Goal: Task Accomplishment & Management: Manage account settings

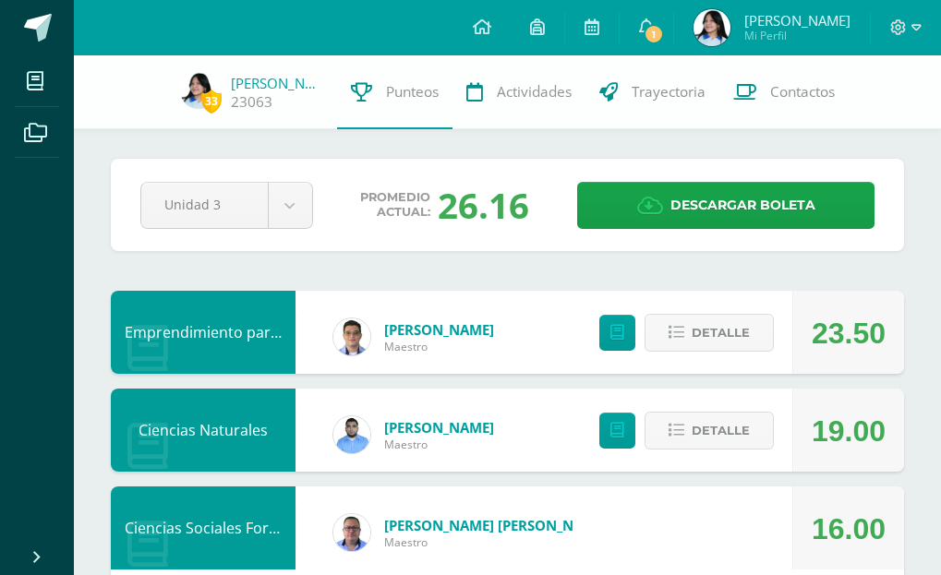
click at [734, 27] on span "Julita Maria Viviana Mi Perfil" at bounding box center [772, 27] width 164 height 37
click at [873, 37] on div at bounding box center [906, 27] width 70 height 55
click at [917, 19] on icon at bounding box center [917, 27] width 10 height 17
click at [867, 133] on span "Cerrar sesión" at bounding box center [858, 126] width 83 height 18
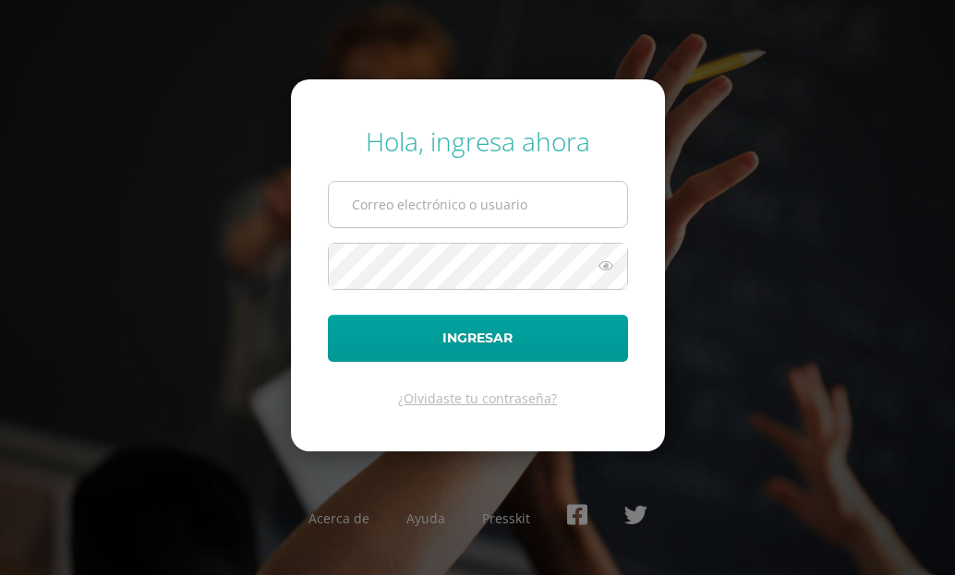
click at [514, 200] on input "text" at bounding box center [478, 204] width 298 height 45
click at [396, 309] on form "Hola, ingresa ahora 26046 Ingresar ¿Olvidaste tu contraseña?" at bounding box center [478, 264] width 374 height 371
click at [427, 218] on input "26046" at bounding box center [478, 204] width 298 height 45
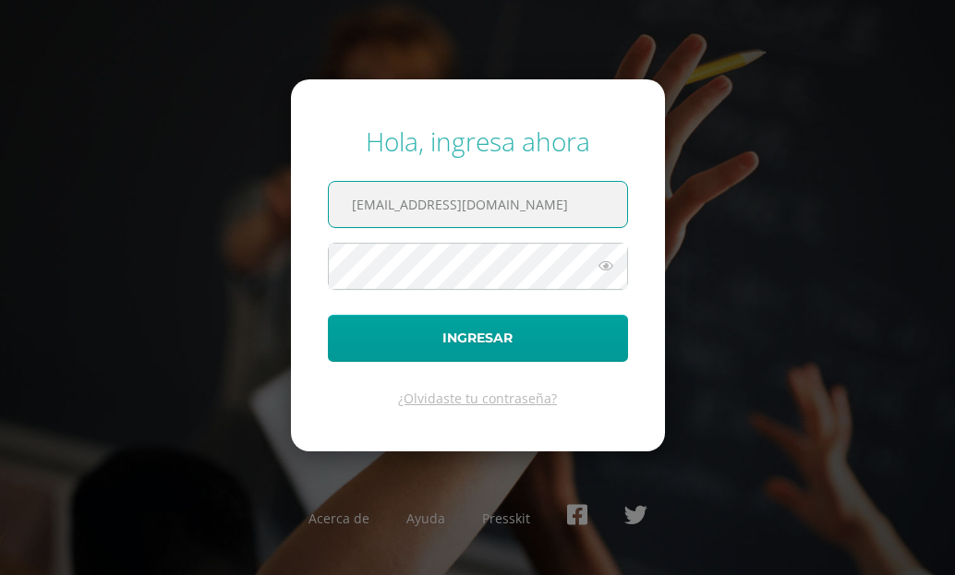
type input "26046@lasallechiquimula.edu.gt"
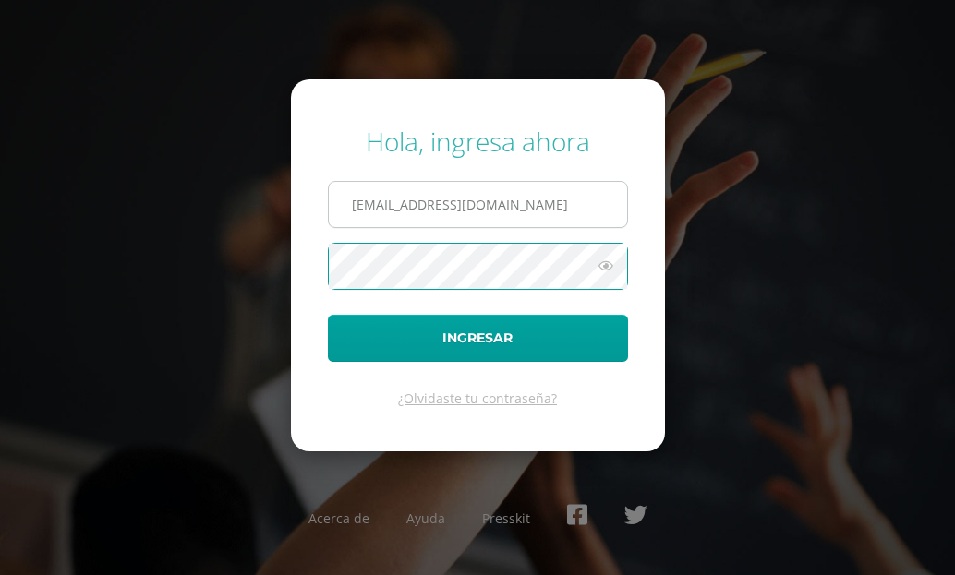
click at [328, 315] on button "Ingresar" at bounding box center [478, 338] width 300 height 47
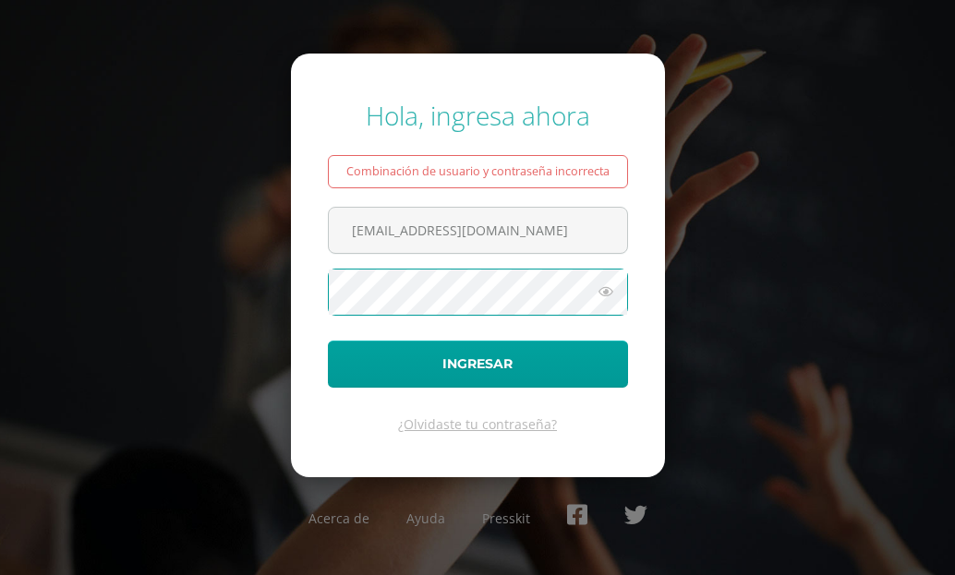
click at [602, 285] on icon at bounding box center [606, 292] width 24 height 22
click at [473, 316] on span at bounding box center [478, 292] width 300 height 47
click at [328, 341] on button "Ingresar" at bounding box center [478, 364] width 300 height 47
click at [615, 297] on icon at bounding box center [606, 292] width 24 height 22
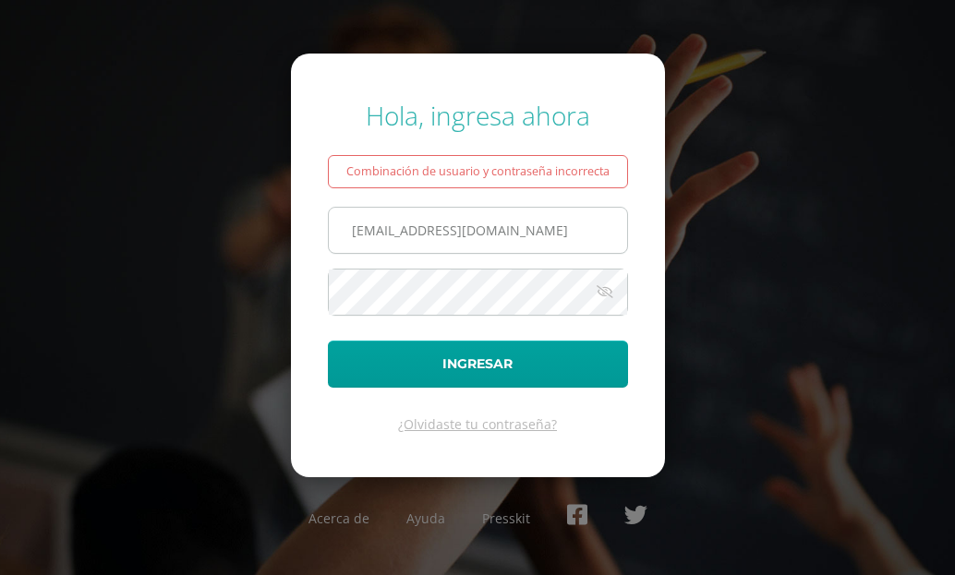
drag, startPoint x: 367, startPoint y: 233, endPoint x: 365, endPoint y: 245, distance: 12.1
click at [369, 234] on input "26046@lasallechiquimula.edu.gt" at bounding box center [478, 230] width 298 height 45
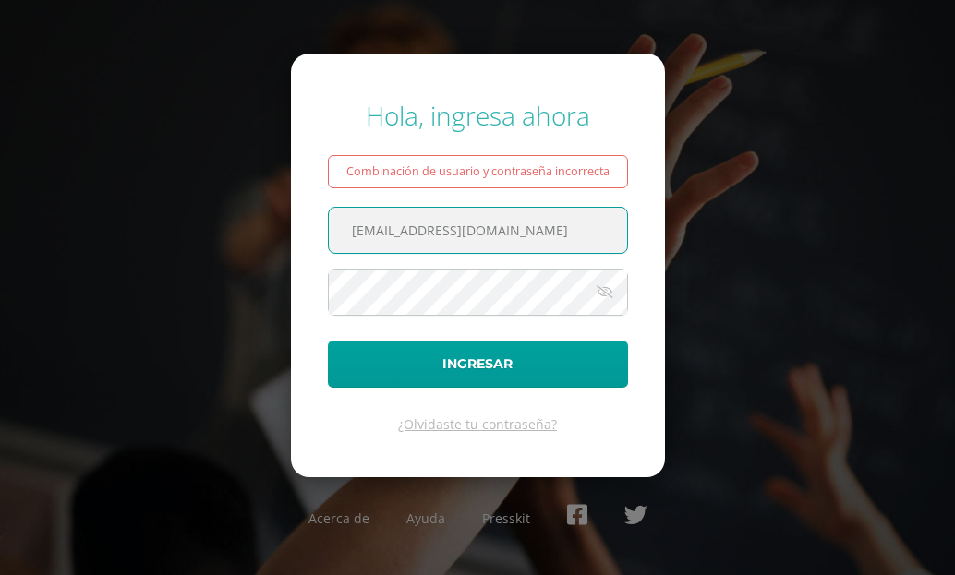
type input "23046@lasallechiquimula.edu.gt"
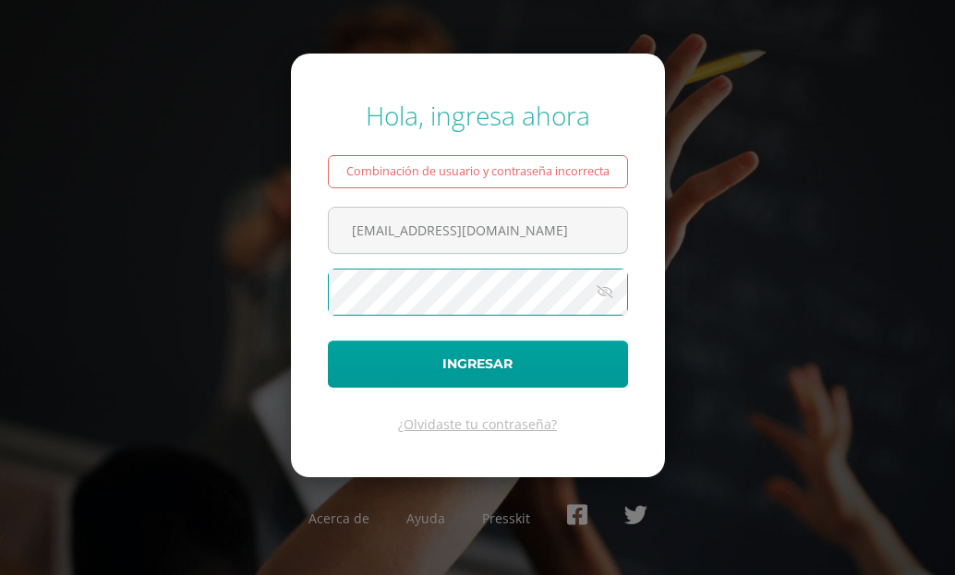
click at [328, 341] on button "Ingresar" at bounding box center [478, 364] width 300 height 47
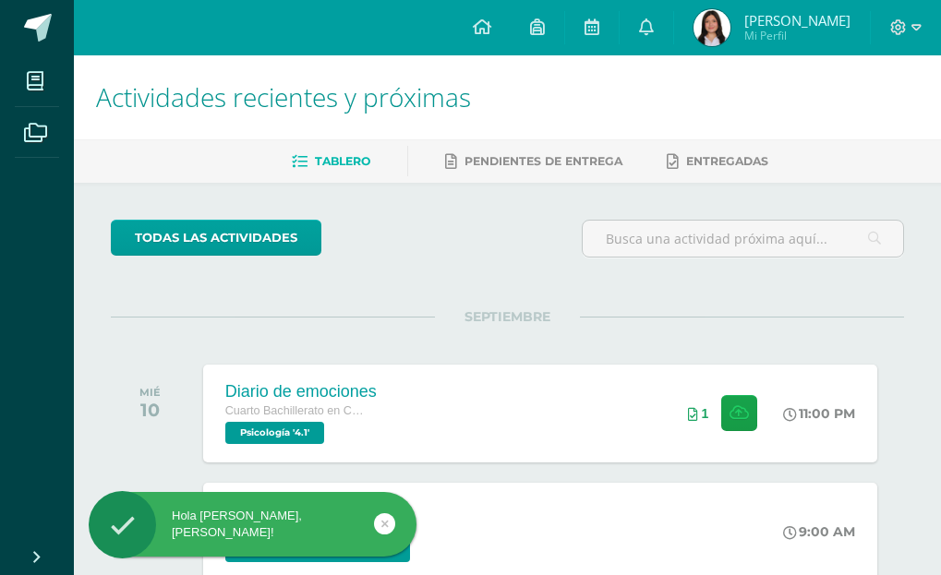
click at [807, 38] on span "Mi Perfil" at bounding box center [797, 36] width 106 height 16
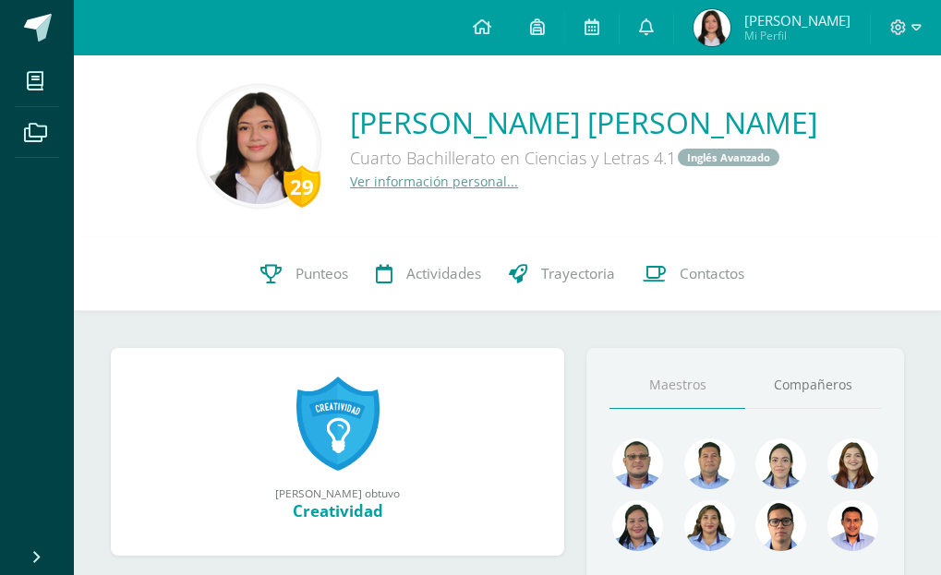
click at [243, 269] on div "29 [PERSON_NAME] 23046 Punteos Actividades Trayectoria Contactos" at bounding box center [507, 274] width 867 height 74
click at [308, 285] on link "Punteos" at bounding box center [304, 274] width 115 height 74
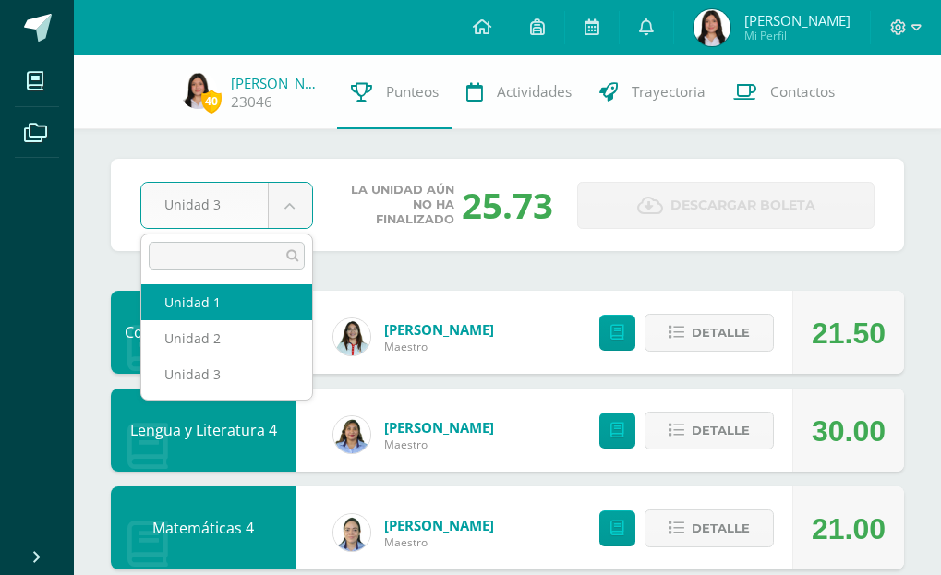
select select "Unidad 1"
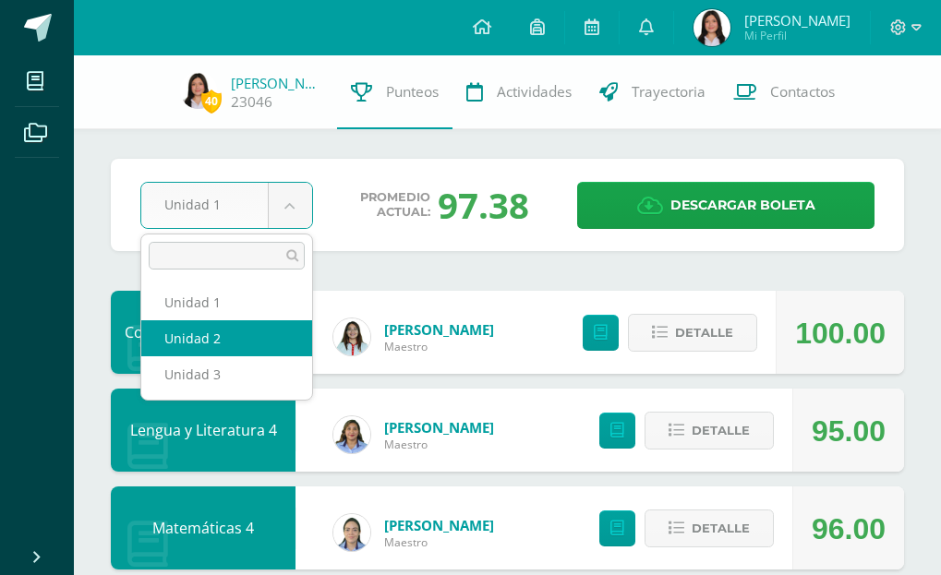
select select "Unidad 2"
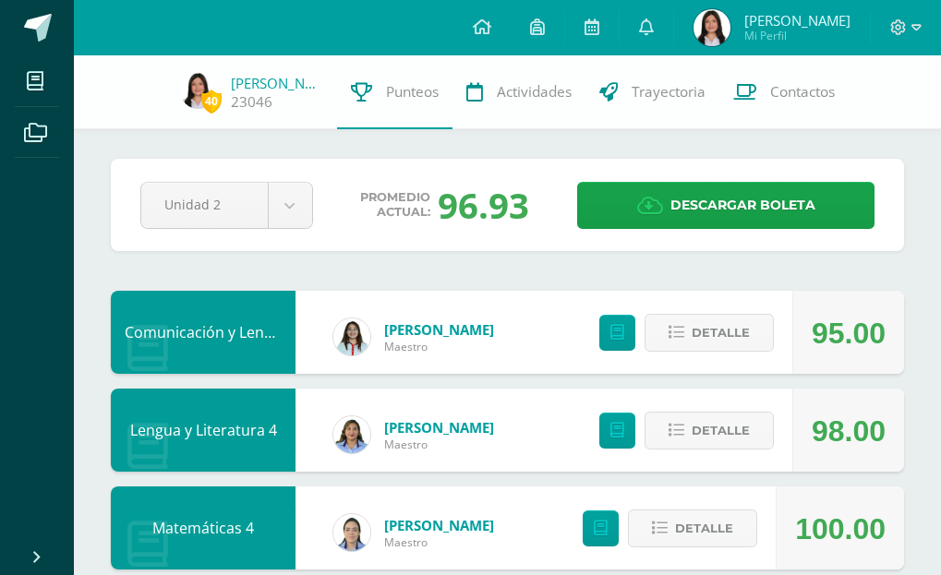
click at [793, 18] on span "[PERSON_NAME]" at bounding box center [797, 20] width 106 height 18
click at [914, 19] on icon at bounding box center [917, 27] width 10 height 17
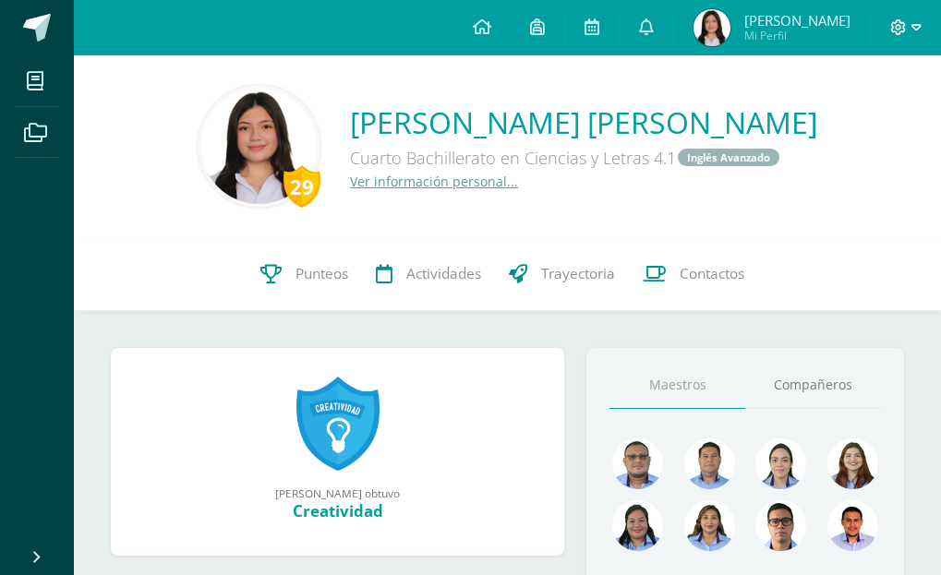
click at [893, 36] on span at bounding box center [905, 28] width 31 height 20
click at [875, 133] on span "Cerrar sesión" at bounding box center [858, 126] width 83 height 18
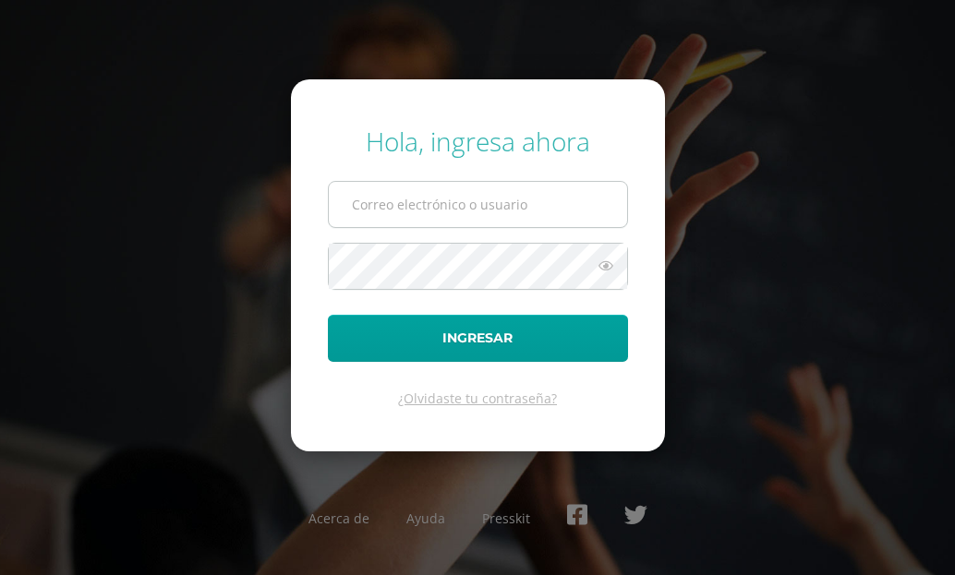
click at [548, 182] on input "text" at bounding box center [478, 204] width 298 height 45
click at [338, 224] on input "text" at bounding box center [478, 204] width 298 height 45
click at [430, 191] on input "text" at bounding box center [478, 204] width 298 height 45
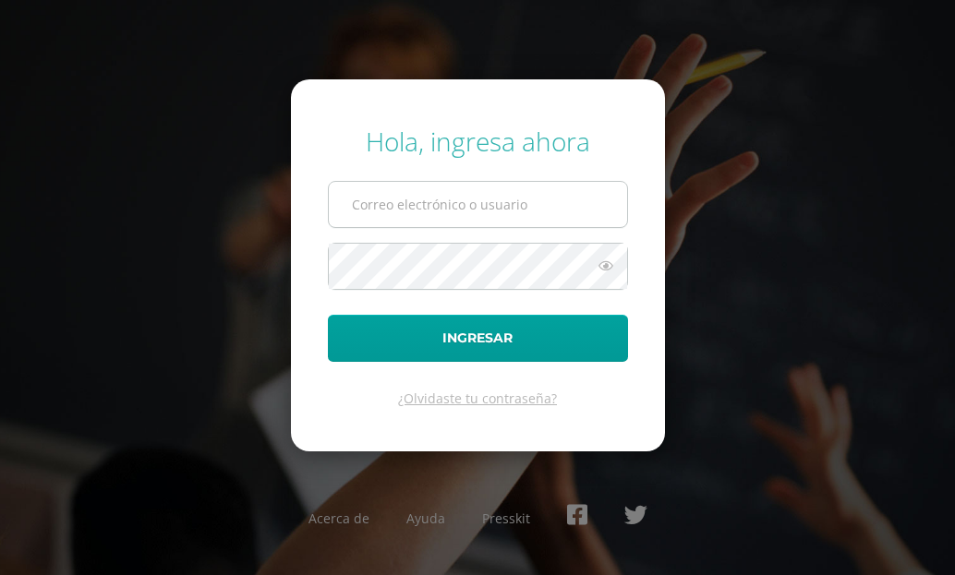
click at [430, 191] on input "text" at bounding box center [478, 204] width 298 height 45
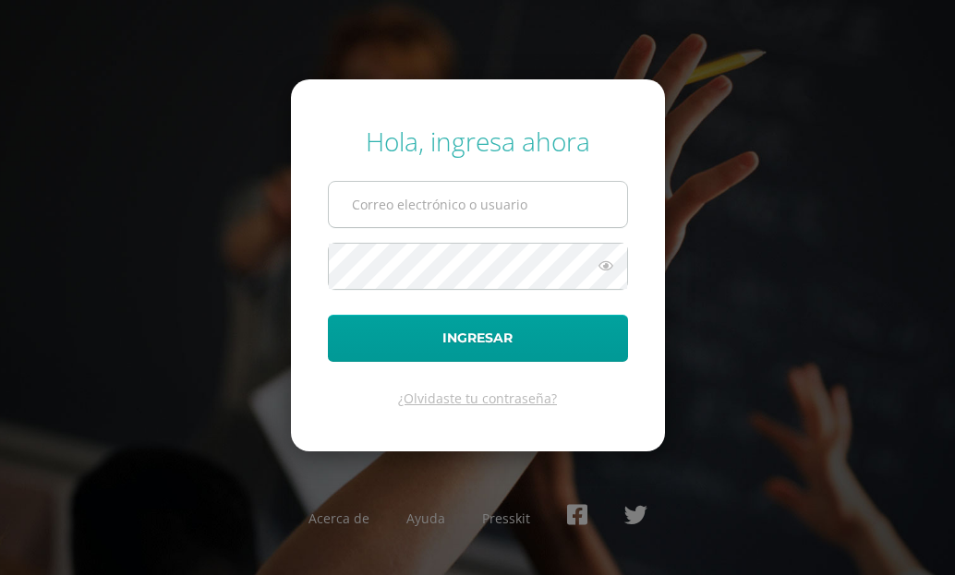
click at [430, 191] on input "text" at bounding box center [478, 204] width 298 height 45
type input "23063@lasallechiquimula.edu.gt"
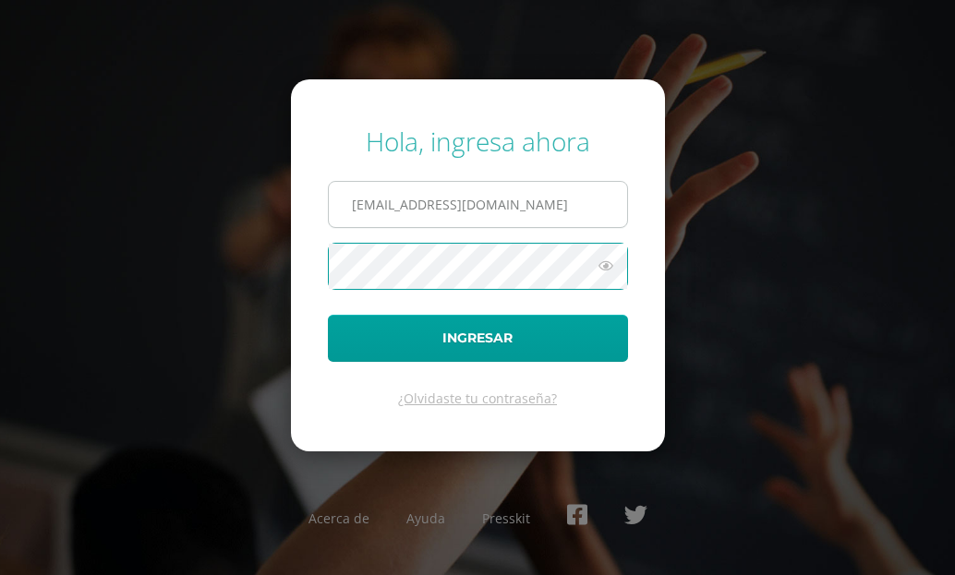
click at [328, 315] on button "Ingresar" at bounding box center [478, 338] width 300 height 47
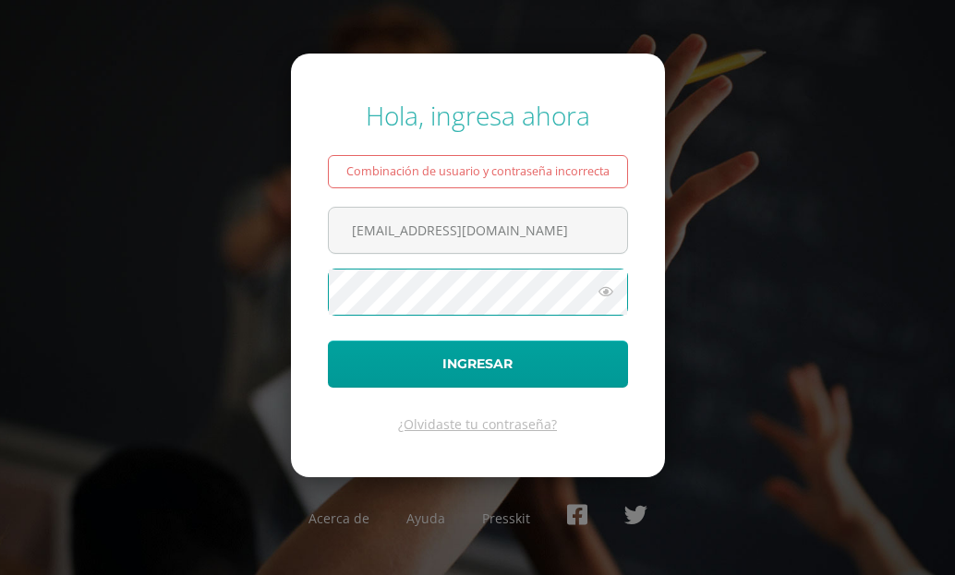
click at [328, 341] on button "Ingresar" at bounding box center [478, 364] width 300 height 47
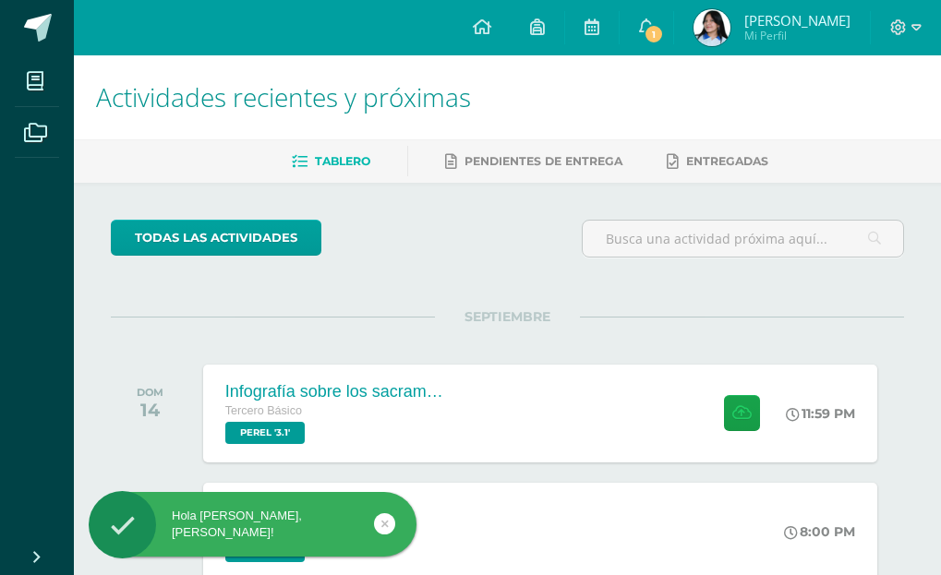
click at [505, 362] on div "DOM 14 Infografía sobre los sacramntos de servicio Tercero Básico [PERSON_NAME]…" at bounding box center [507, 413] width 793 height 103
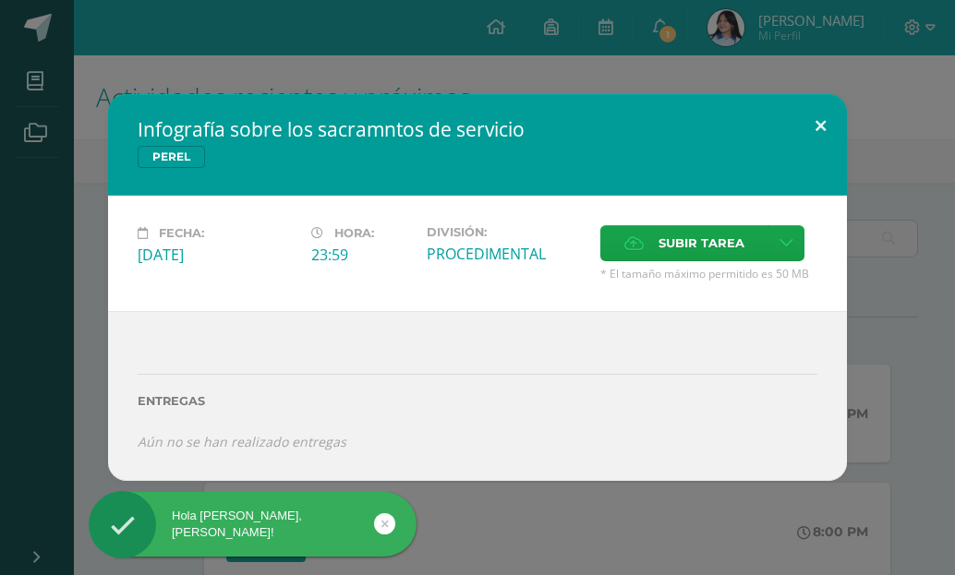
click at [826, 114] on button at bounding box center [820, 125] width 53 height 63
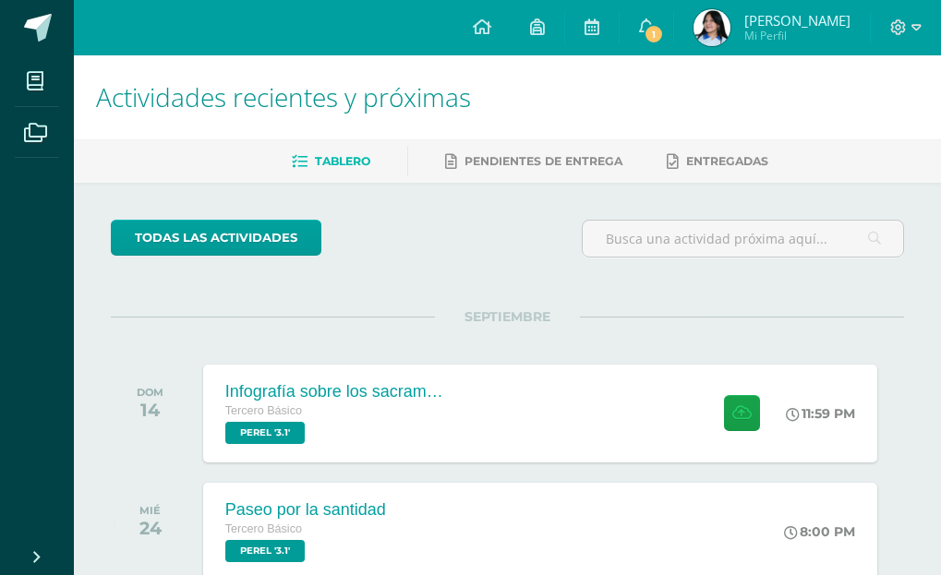
click at [646, 32] on span "1" at bounding box center [654, 34] width 20 height 20
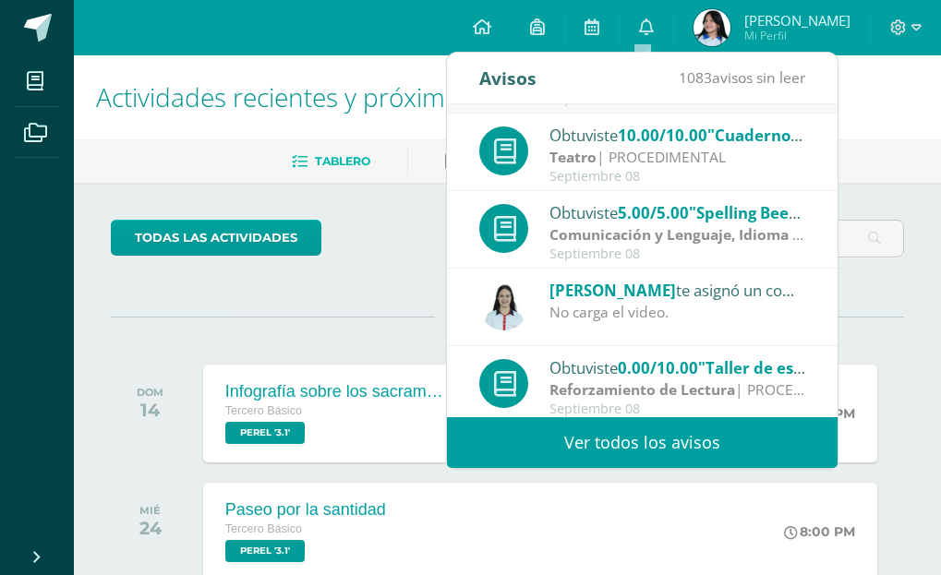
scroll to position [308, 0]
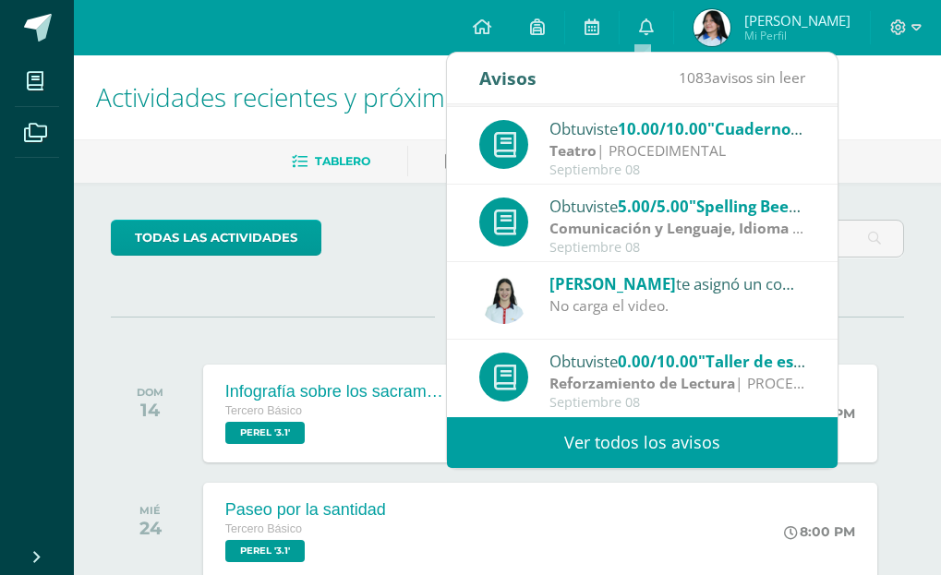
click at [880, 169] on ul "Tablero Pendientes de entrega Entregadas" at bounding box center [529, 161] width 867 height 30
